Goal: Check status: Check status

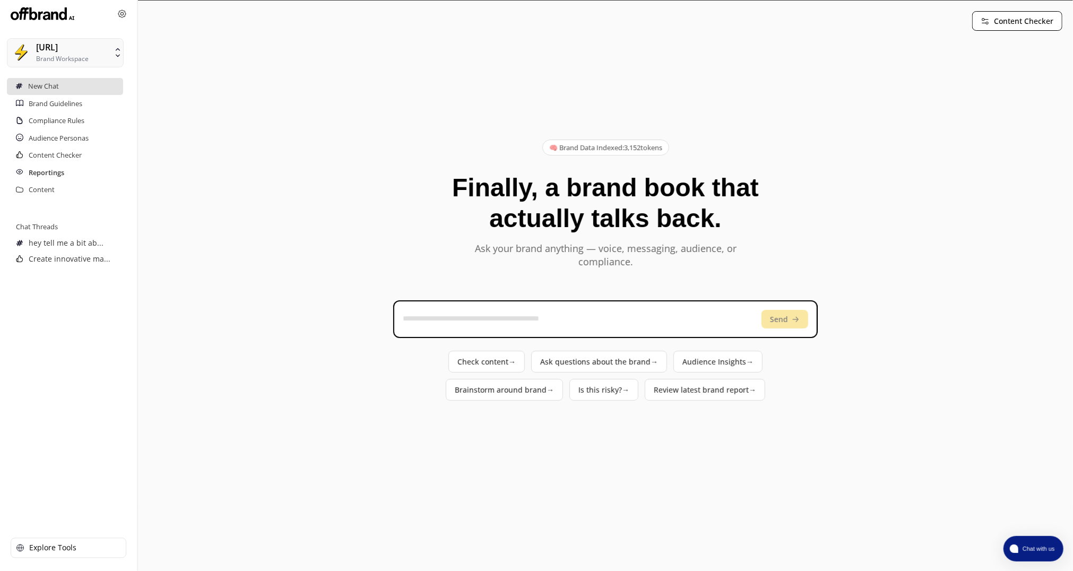
click at [50, 174] on h2 "Reportings" at bounding box center [47, 173] width 36 height 17
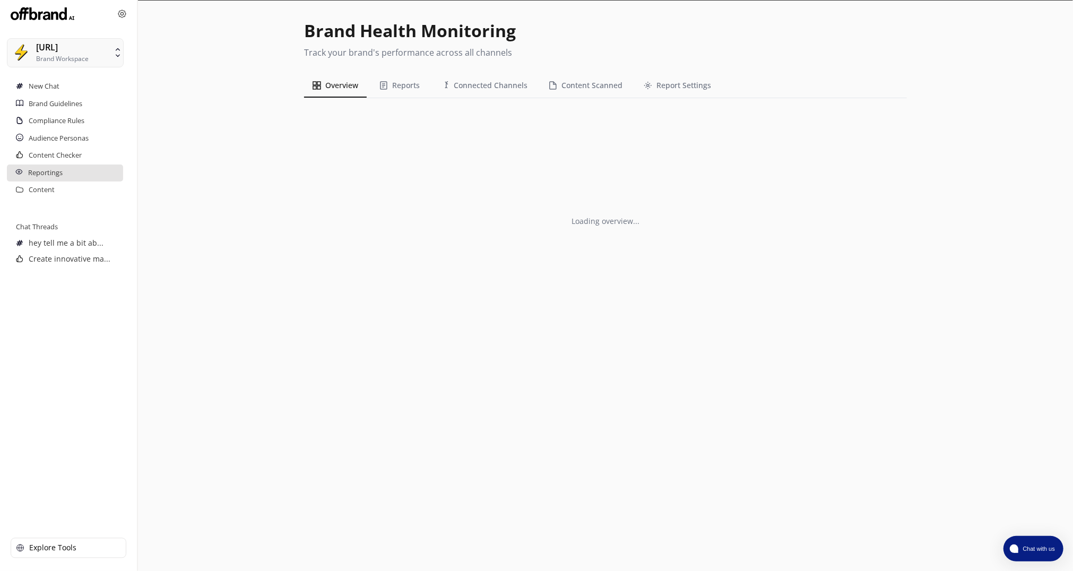
click at [109, 61] on button "[URL] Brand Workspace" at bounding box center [65, 52] width 117 height 29
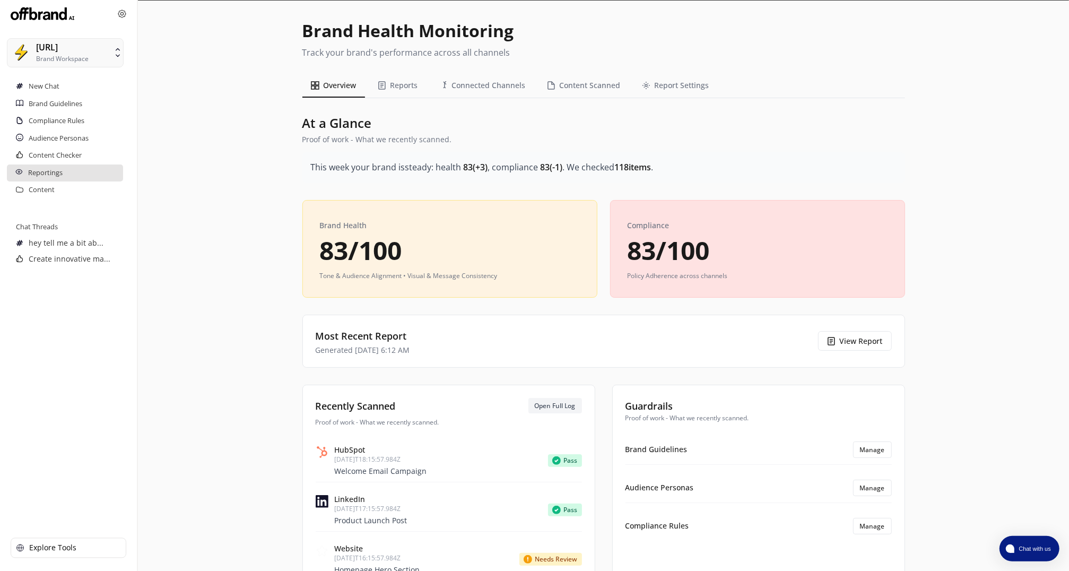
click at [81, 327] on nav "[URL] Brand Workspace New Chat Brand Guidelines Compliance Rules Audience Perso…" at bounding box center [69, 285] width 138 height 571
click at [853, 340] on button "View Report" at bounding box center [855, 341] width 74 height 20
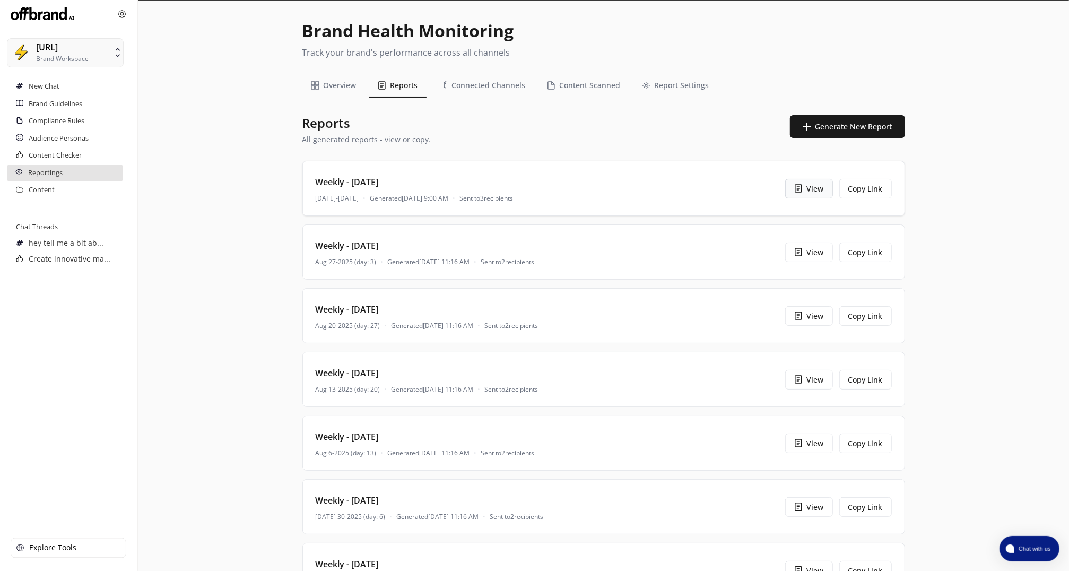
click at [819, 187] on button "View" at bounding box center [809, 189] width 48 height 20
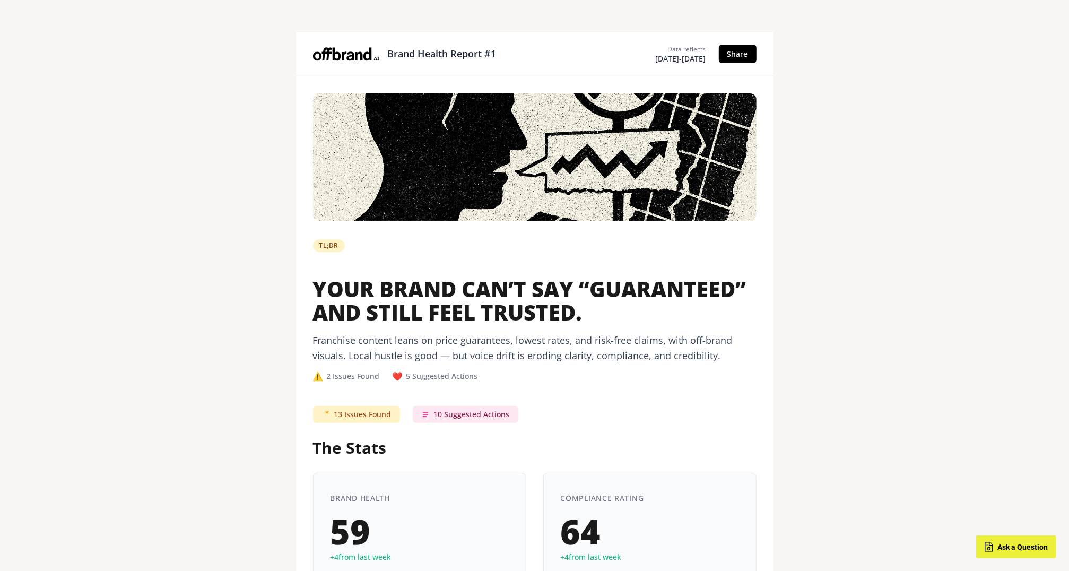
click at [1009, 540] on button "Ask a Question" at bounding box center [1017, 546] width 80 height 23
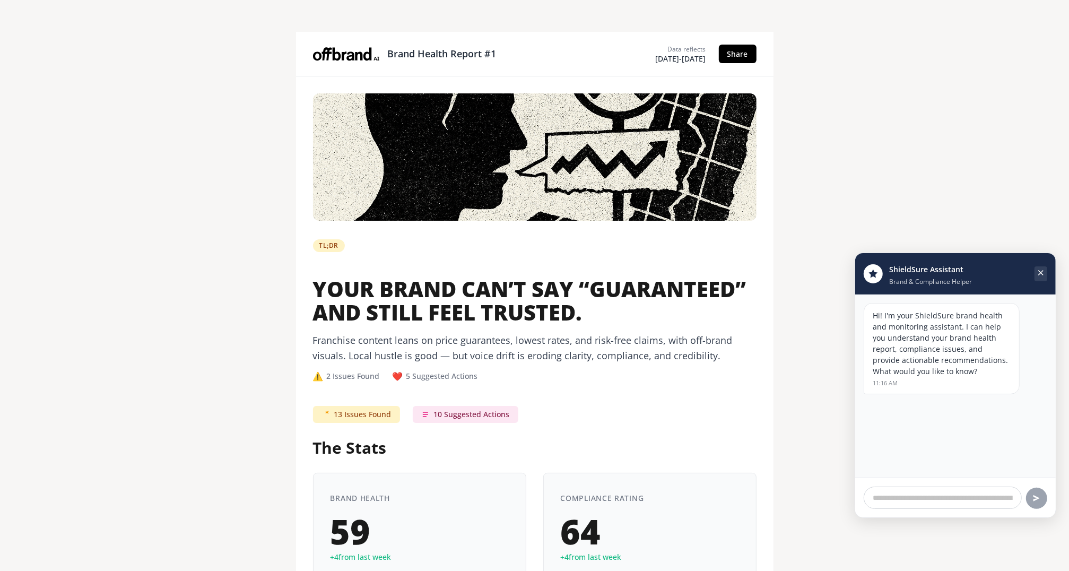
click at [1039, 275] on icon "Close chat" at bounding box center [1041, 273] width 8 height 8
